Goal: Register for event/course

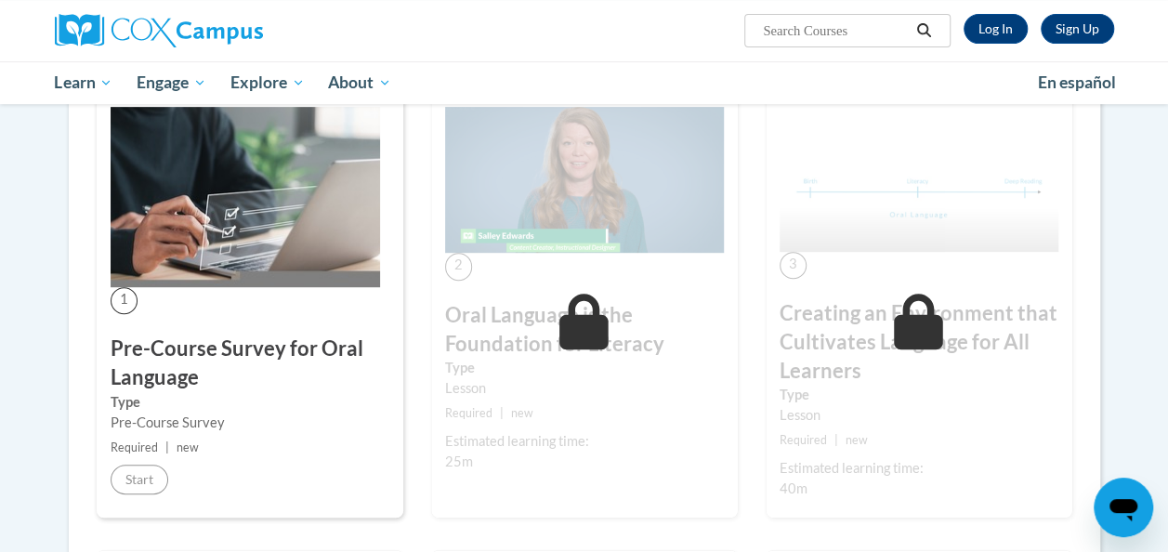
scroll to position [381, 0]
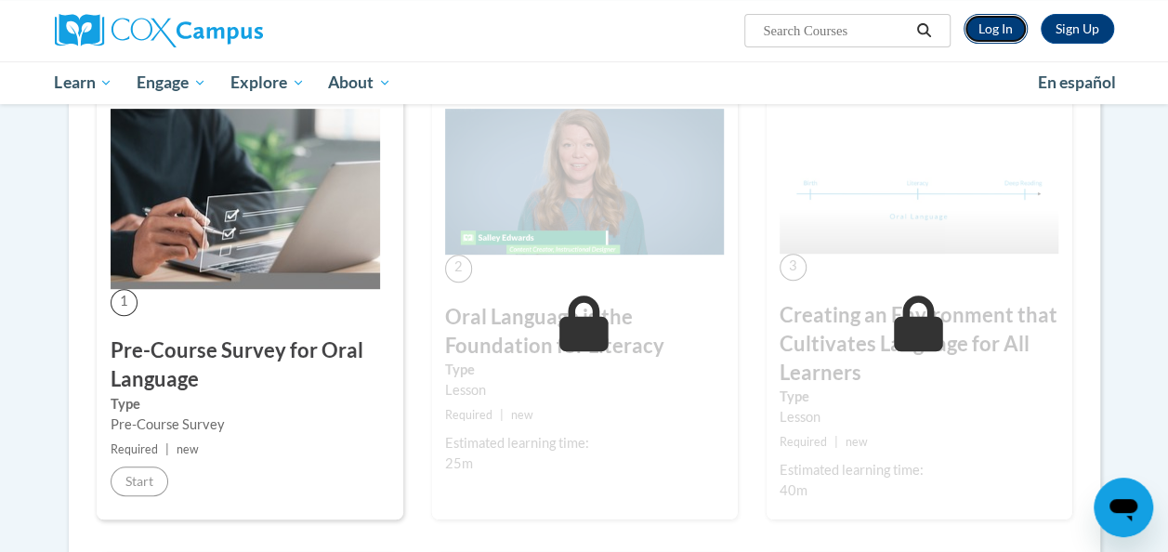
click at [1007, 17] on link "Log In" at bounding box center [996, 29] width 64 height 30
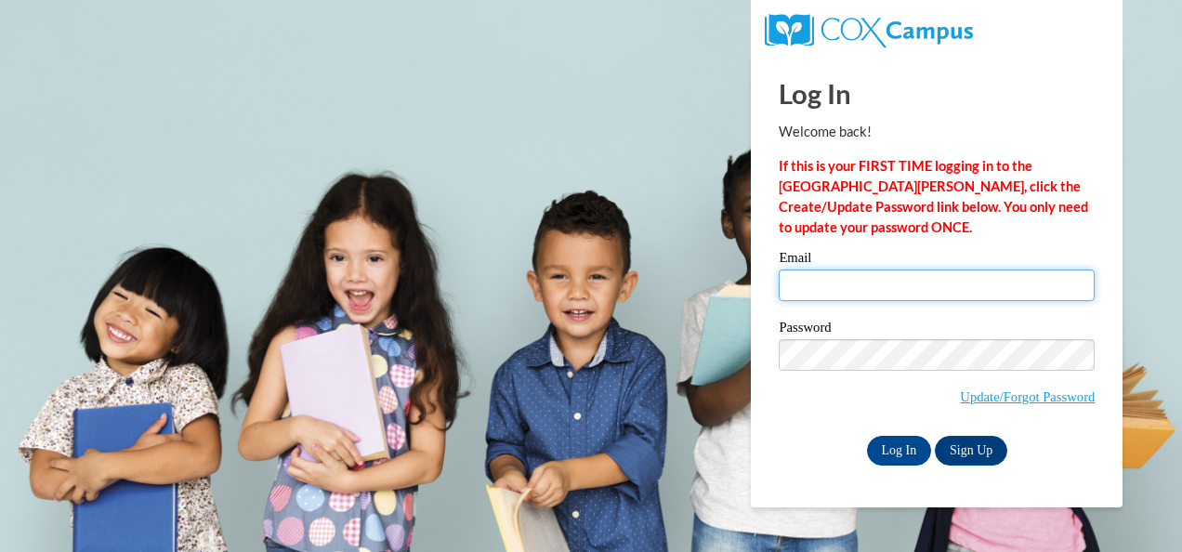
click at [851, 292] on input "Email" at bounding box center [937, 285] width 316 height 32
type input "[EMAIL_ADDRESS][DOMAIN_NAME]"
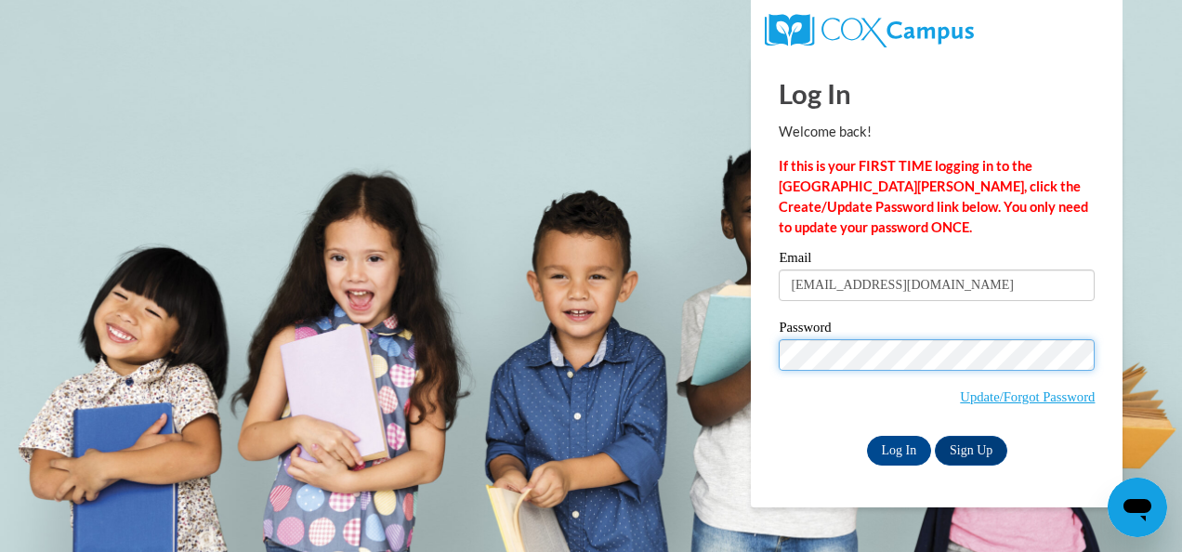
click at [867, 436] on input "Log In" at bounding box center [899, 451] width 65 height 30
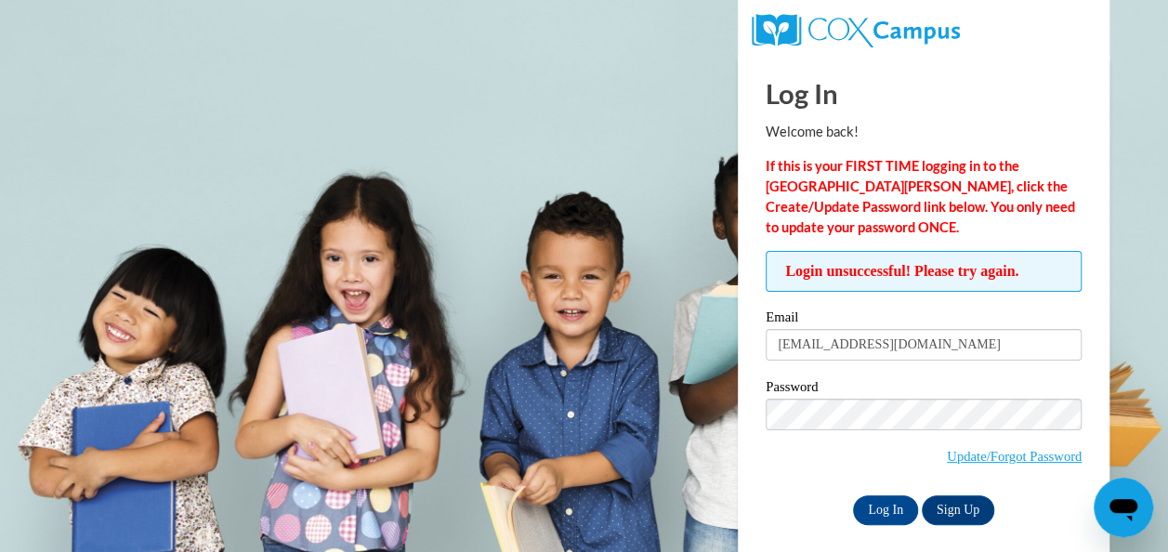
click at [865, 390] on label "Password" at bounding box center [924, 389] width 316 height 19
drag, startPoint x: 914, startPoint y: 342, endPoint x: 637, endPoint y: 320, distance: 277.8
click at [637, 320] on body "Log In Welcome back! If this is your FIRST TIME logging in to the NEW Cox Campu…" at bounding box center [584, 276] width 1168 height 552
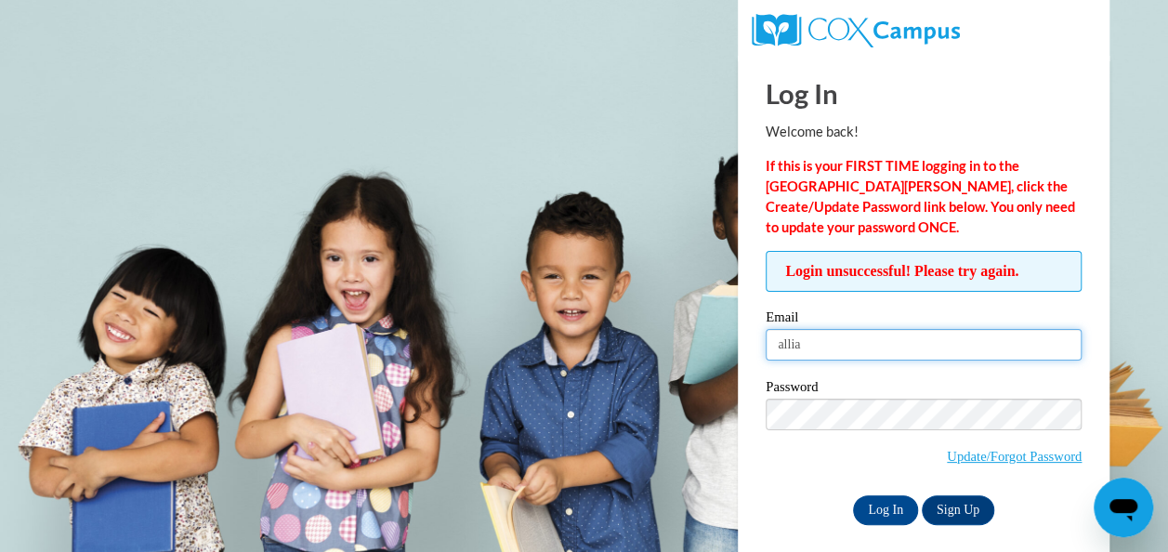
type input "allia"
click at [853, 495] on input "Log In" at bounding box center [885, 510] width 65 height 30
type input "alliannadufek@gmail.com"
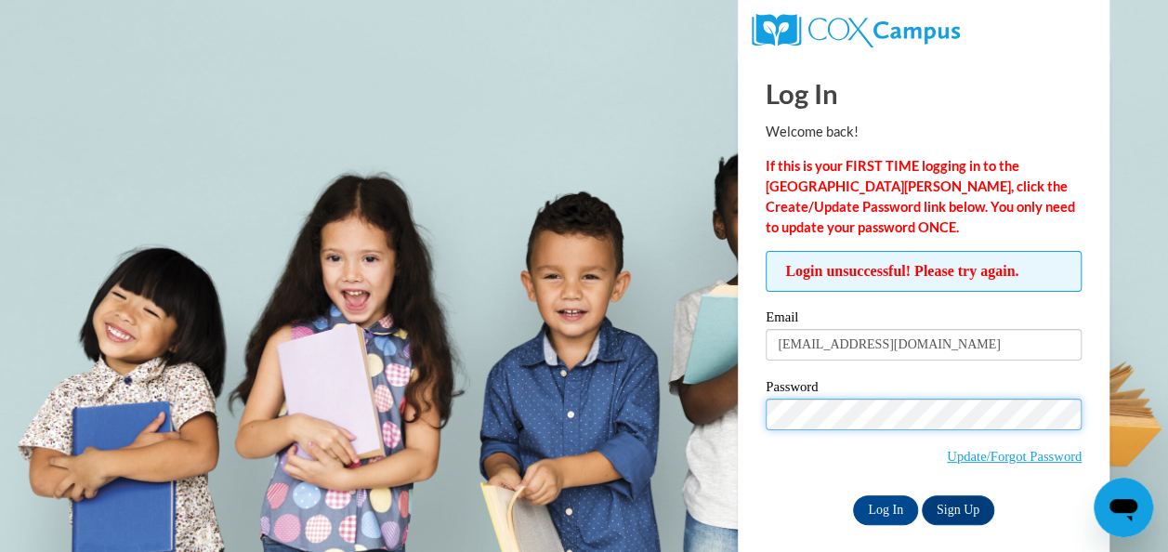
click at [853, 495] on input "Log In" at bounding box center [885, 510] width 65 height 30
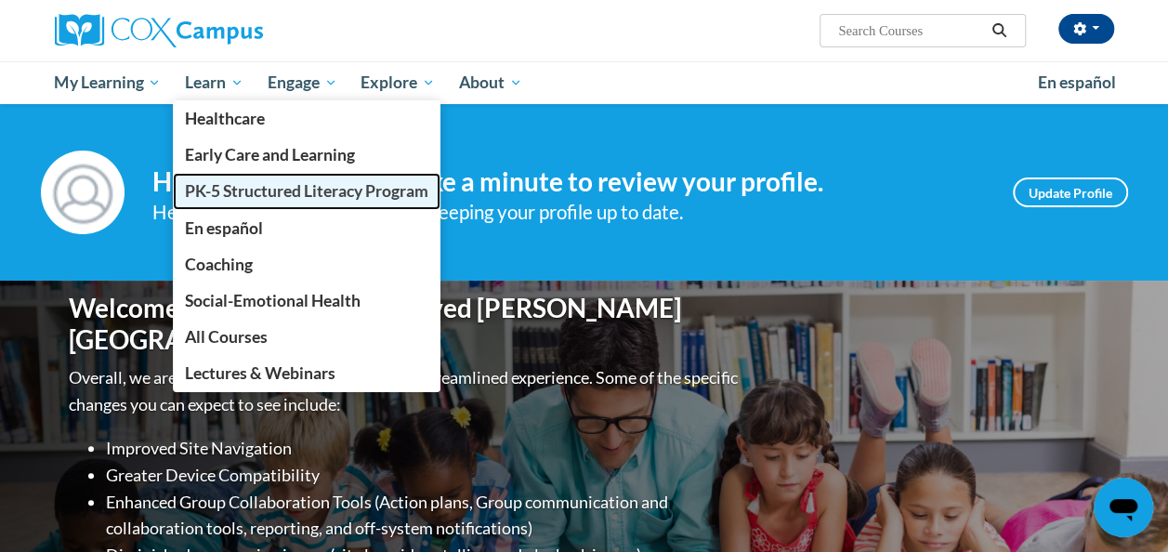
click at [258, 177] on link "PK-5 Structured Literacy Program" at bounding box center [307, 191] width 268 height 36
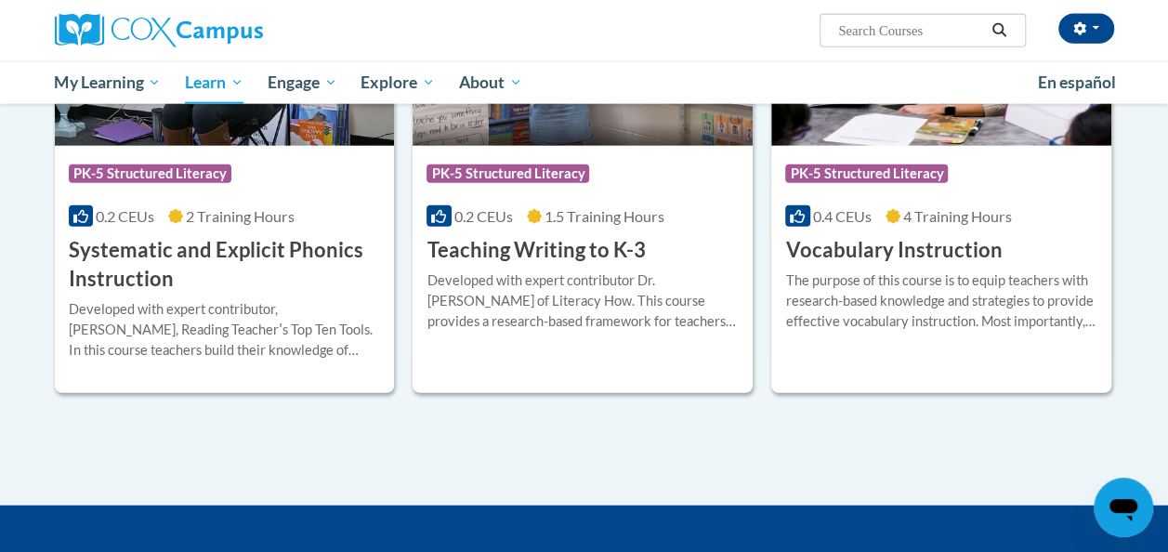
scroll to position [2157, 0]
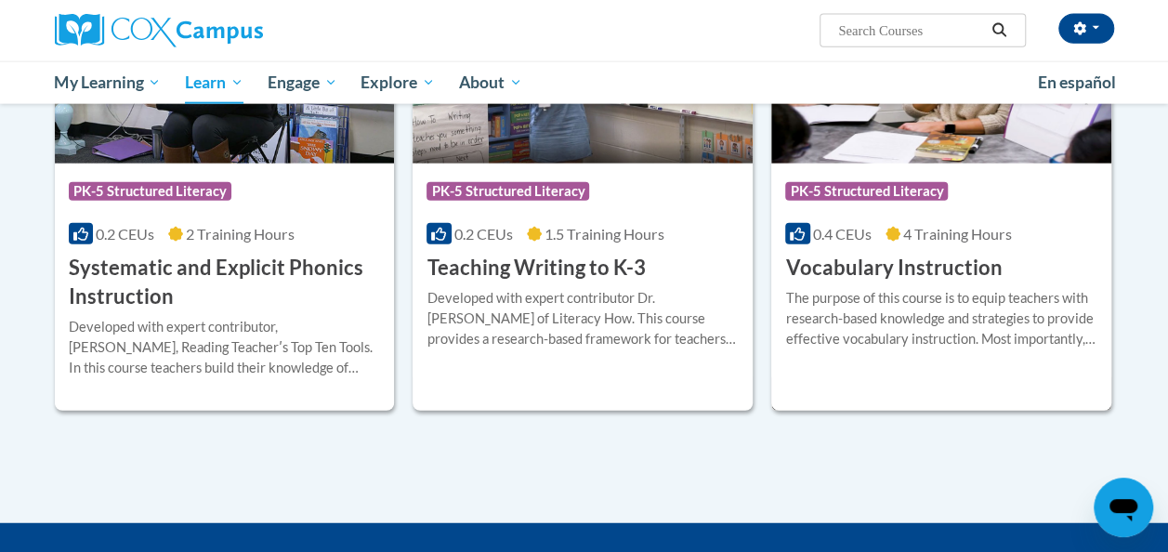
click at [868, 282] on div "More Info Enroll The purpose of this course is to equip teachers with research-…" at bounding box center [941, 329] width 340 height 95
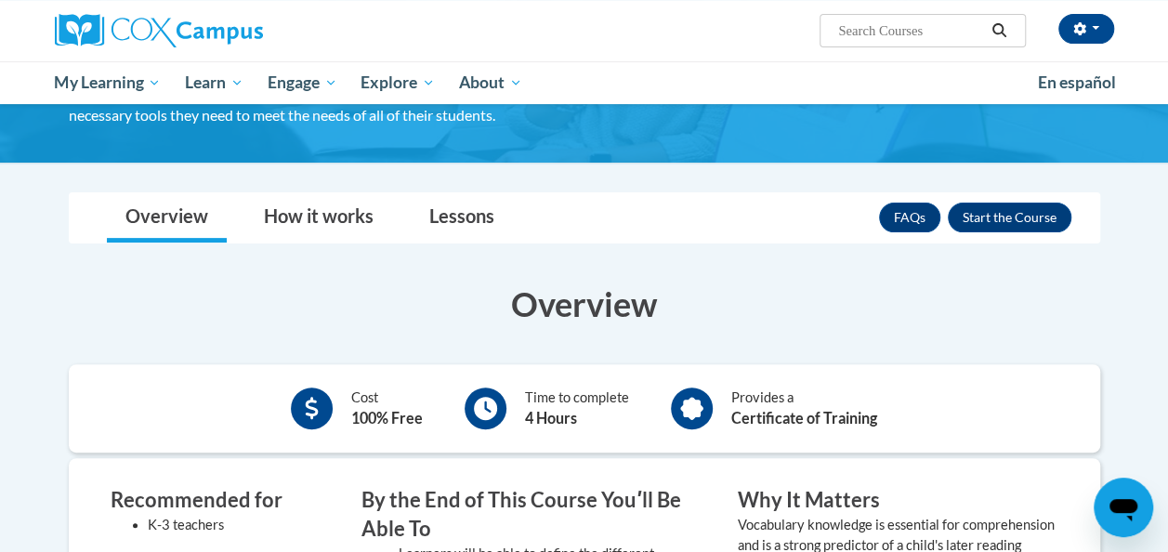
scroll to position [190, 0]
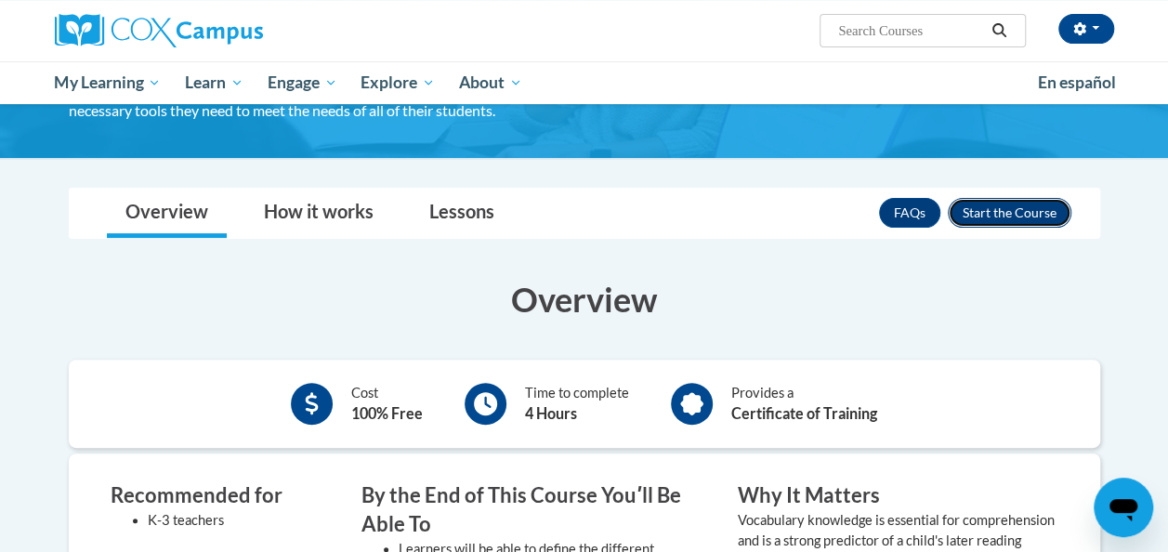
click at [1029, 206] on button "Enroll" at bounding box center [1010, 213] width 124 height 30
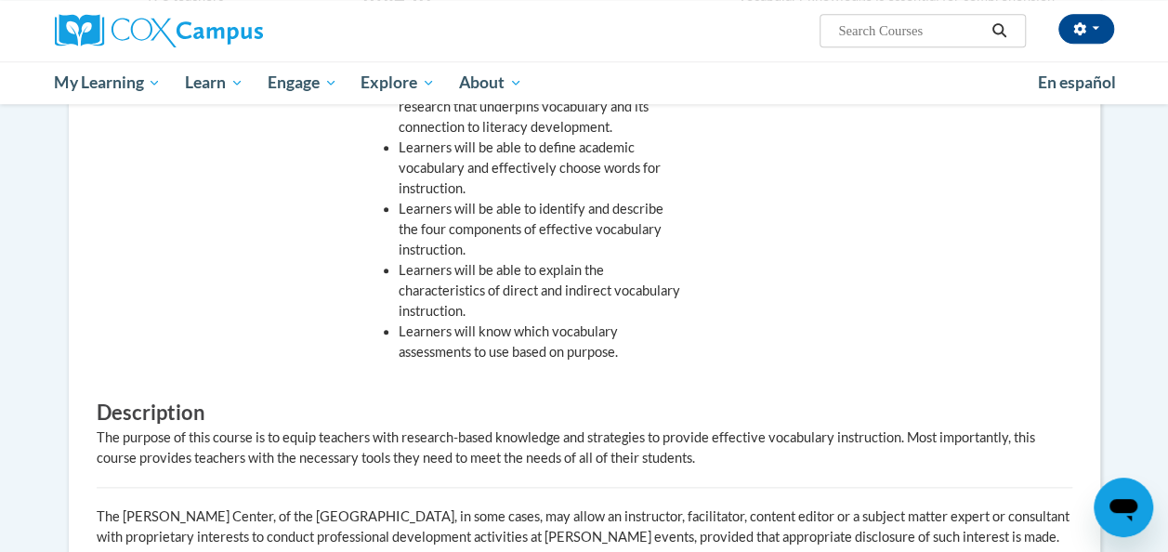
scroll to position [781, 0]
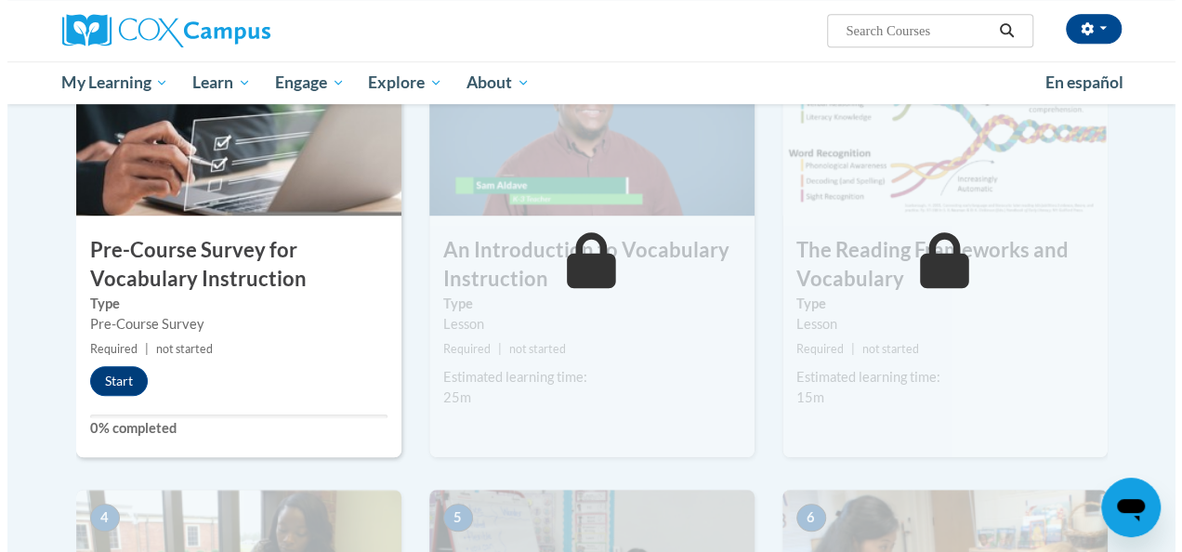
scroll to position [496, 0]
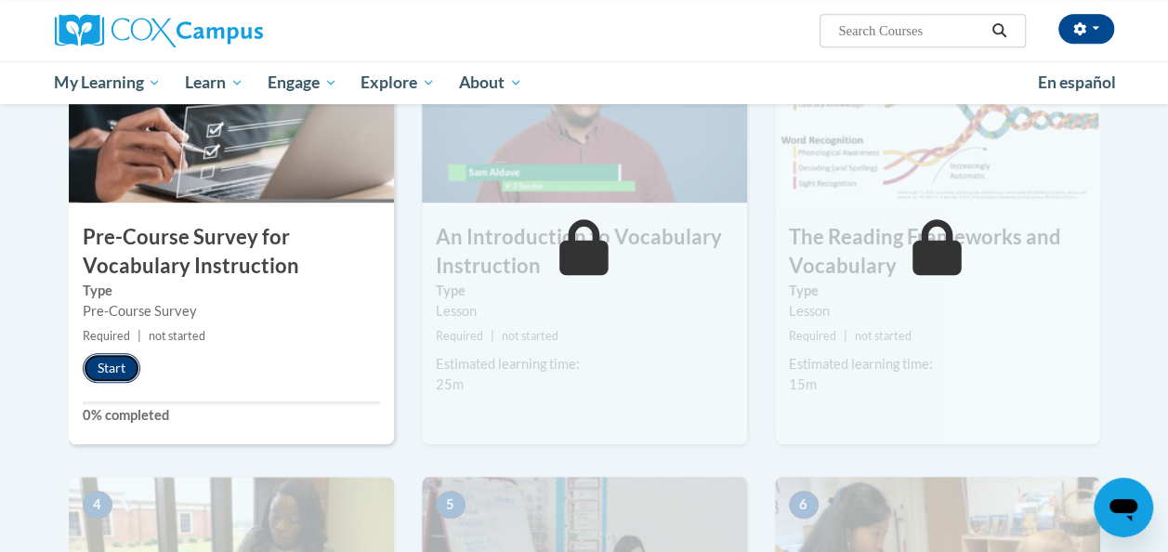
click at [123, 372] on button "Start" at bounding box center [112, 368] width 58 height 30
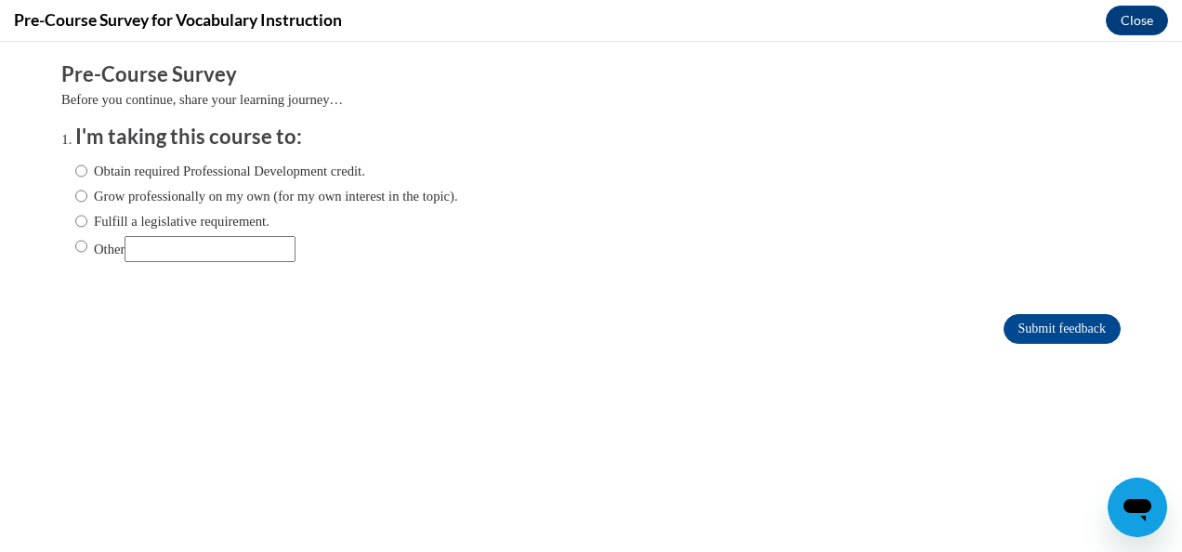
scroll to position [0, 0]
click at [1056, 331] on input "Submit feedback" at bounding box center [1061, 329] width 117 height 30
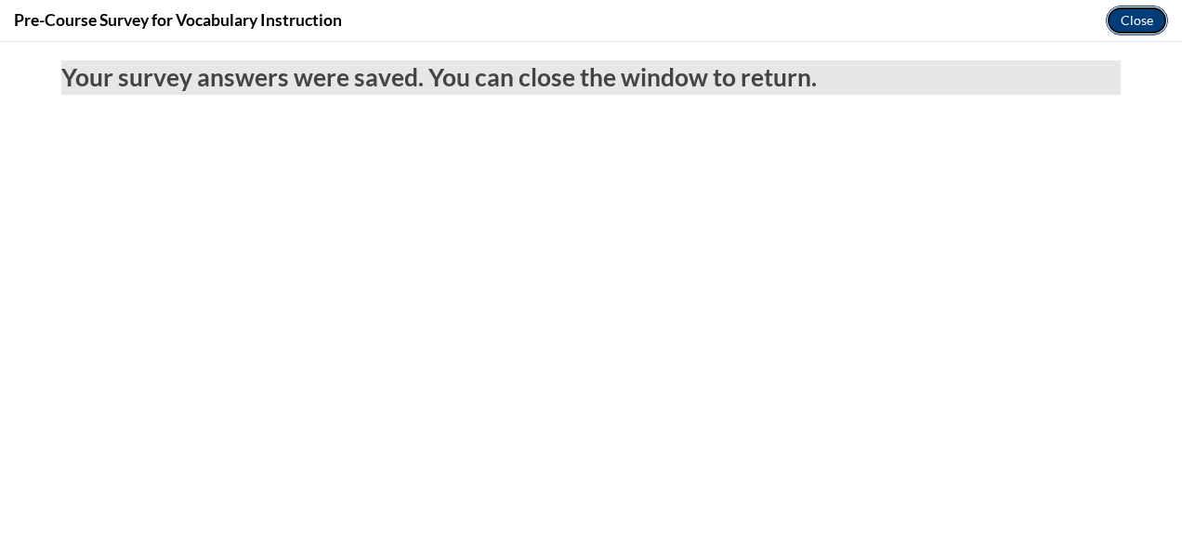
click at [1136, 19] on button "Close" at bounding box center [1137, 21] width 62 height 30
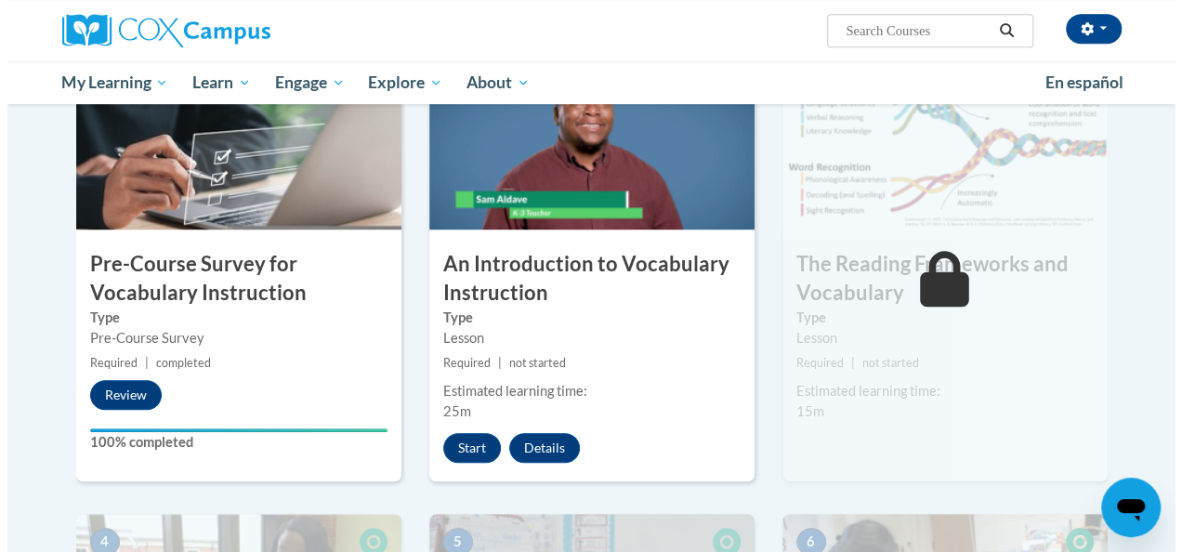
scroll to position [484, 0]
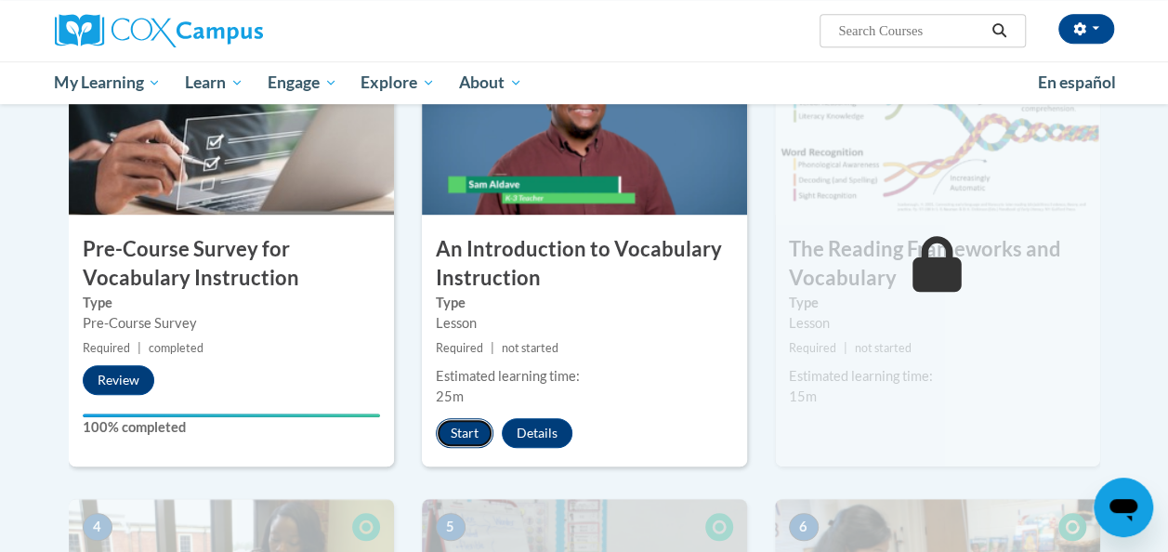
click at [474, 431] on button "Start" at bounding box center [465, 433] width 58 height 30
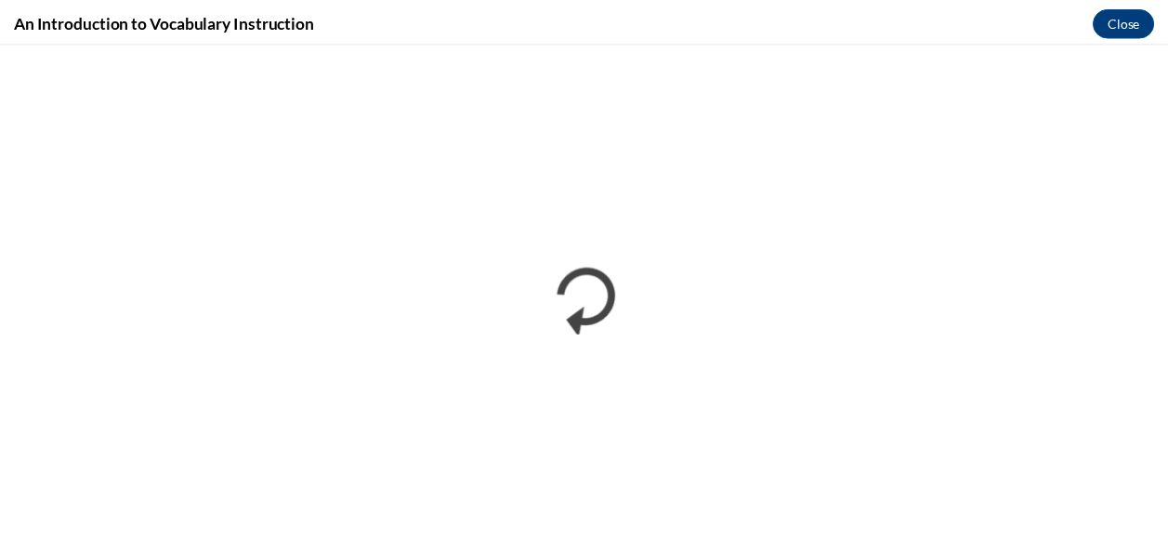
scroll to position [0, 0]
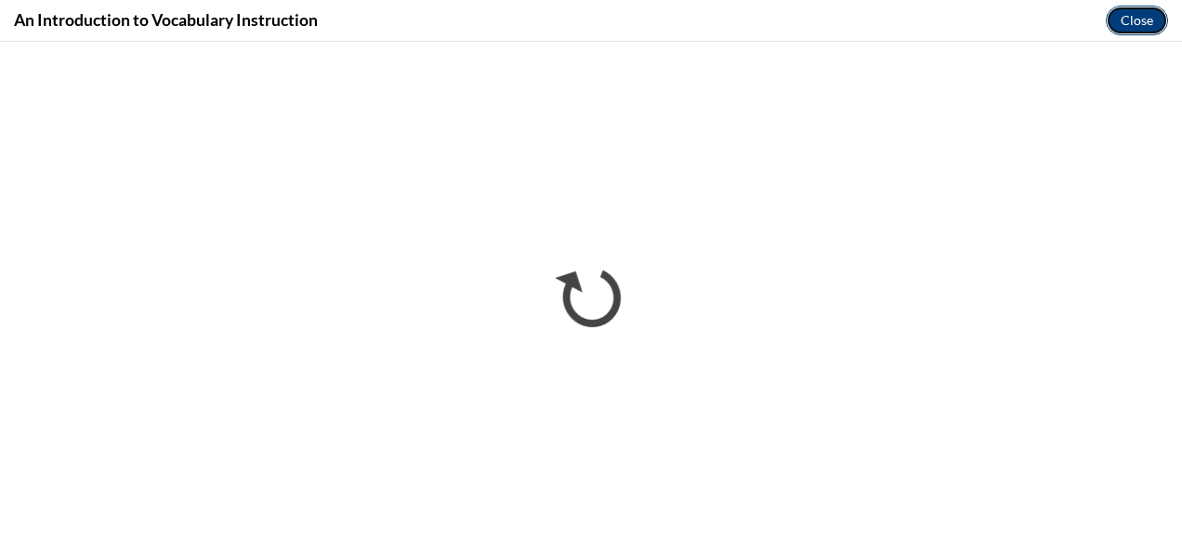
click at [1128, 22] on button "Close" at bounding box center [1137, 21] width 62 height 30
